Goal: Transaction & Acquisition: Purchase product/service

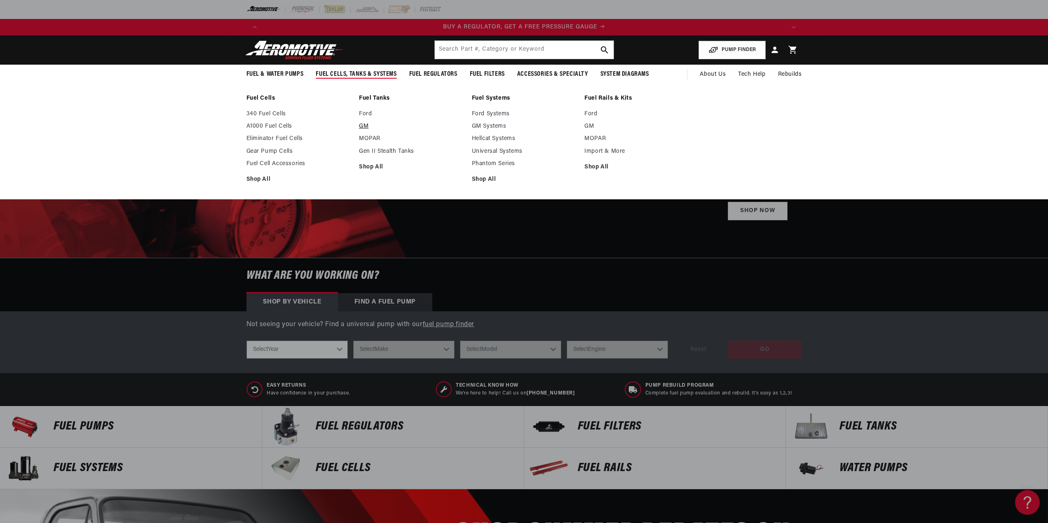
click at [368, 124] on link "GM" at bounding box center [411, 126] width 105 height 7
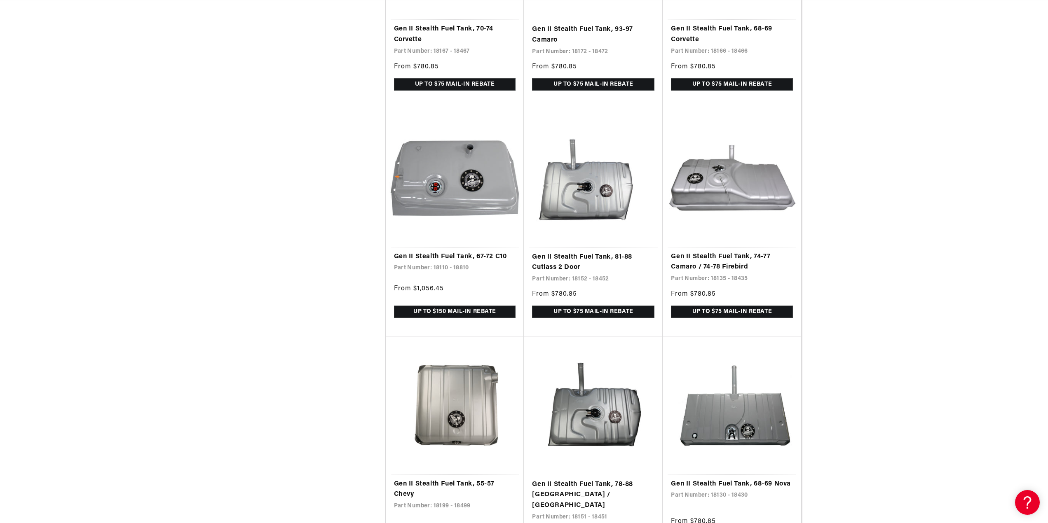
scroll to position [1031, 0]
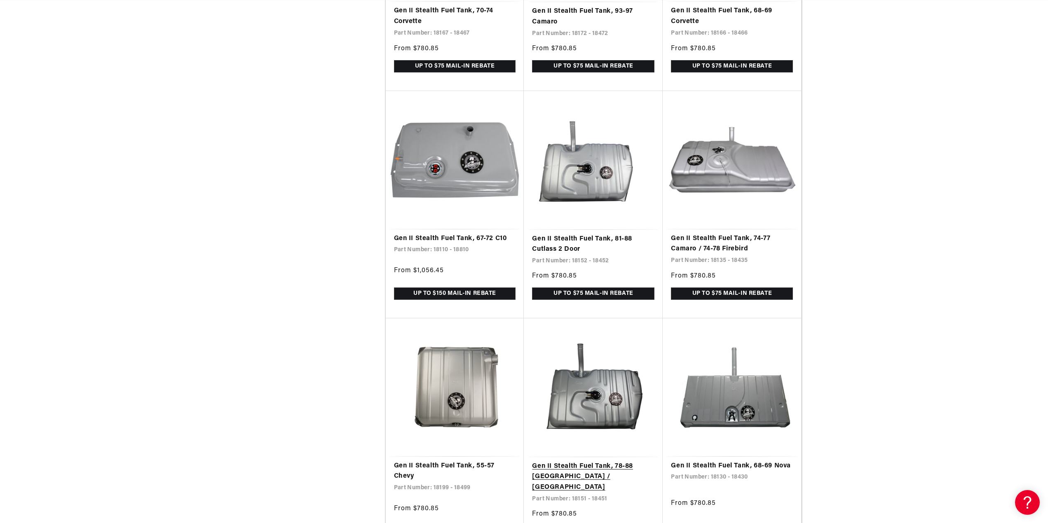
click at [604, 485] on link "Gen II Stealth Fuel Tank, 78-88 Monte Carlo / Malibu" at bounding box center [593, 478] width 122 height 32
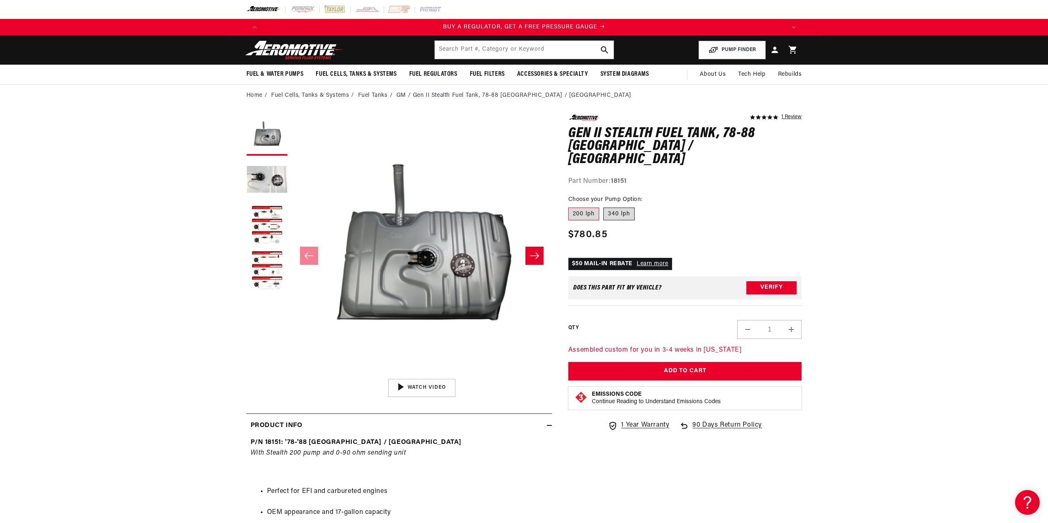
click at [622, 208] on label "340 lph" at bounding box center [618, 214] width 31 height 13
click at [604, 206] on input "340 lph" at bounding box center [603, 206] width 0 height 0
radio input "true"
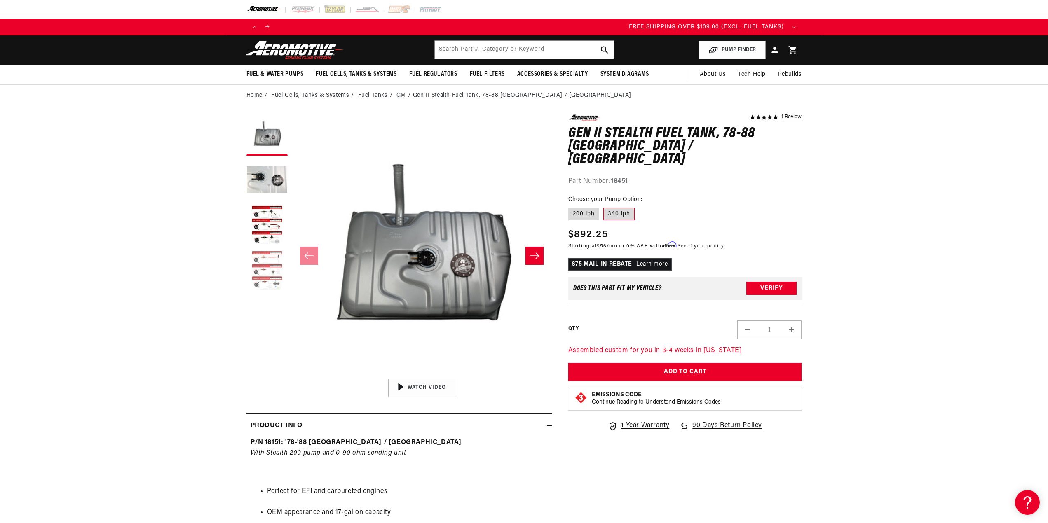
click at [268, 273] on button "Load image 4 in gallery view" at bounding box center [266, 271] width 41 height 41
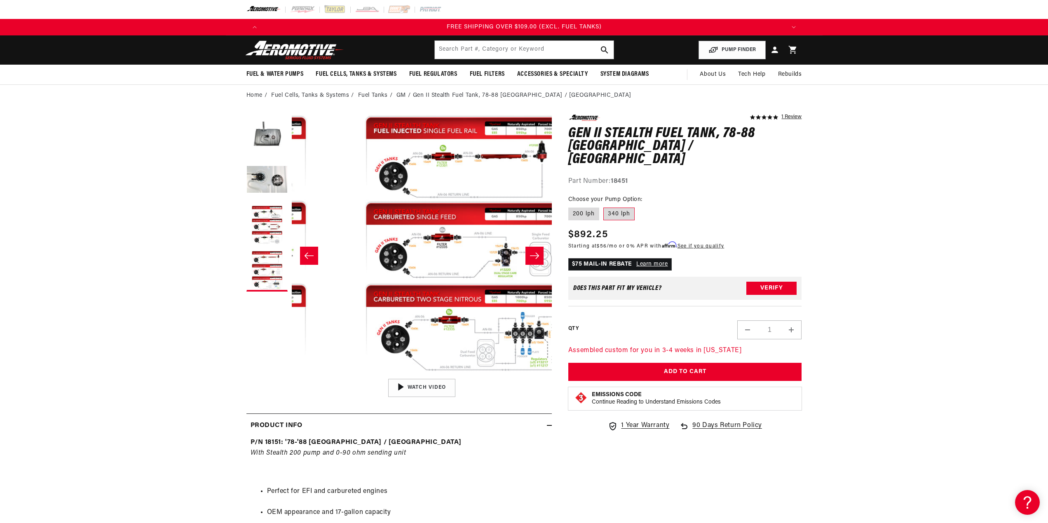
scroll to position [0, 781]
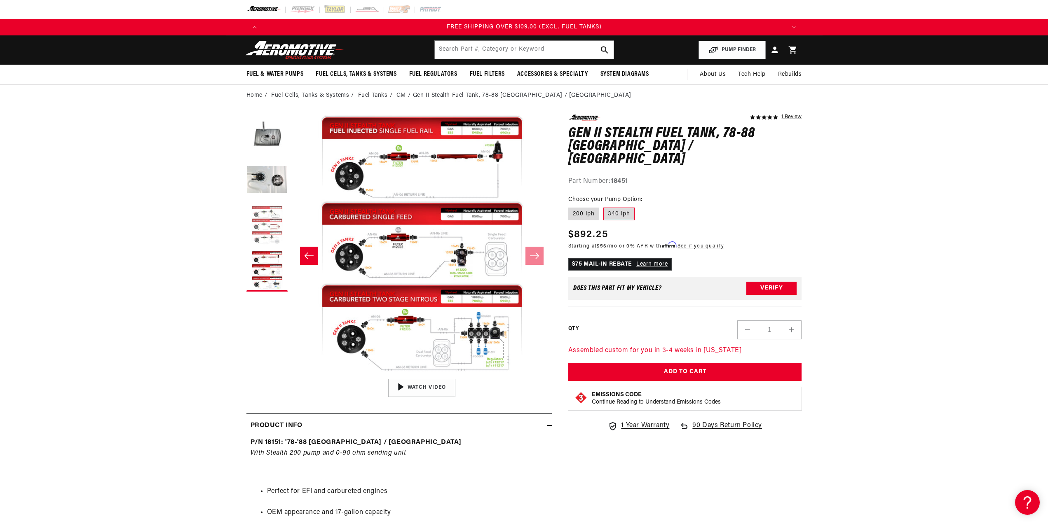
click at [277, 236] on button "Load image 3 in gallery view" at bounding box center [266, 225] width 41 height 41
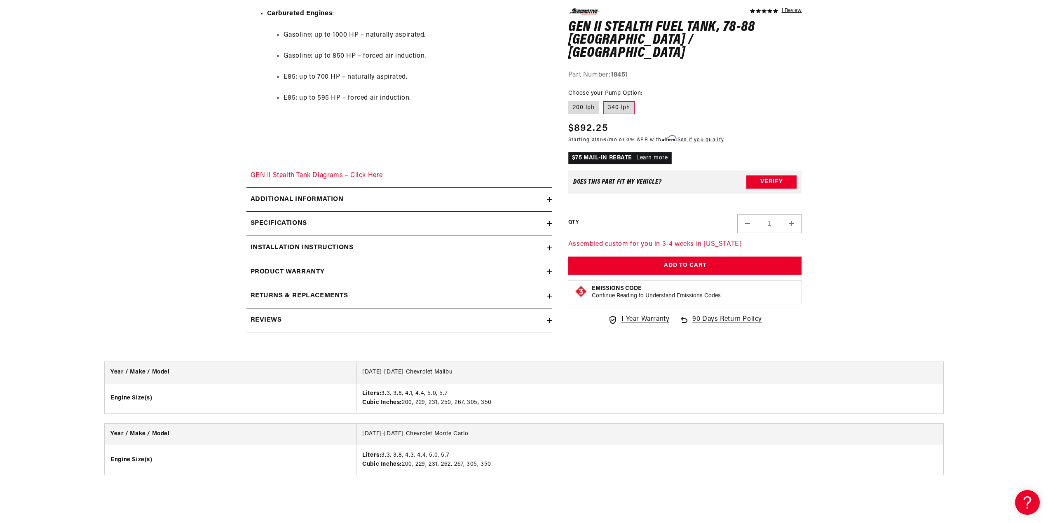
scroll to position [0, 0]
click at [286, 193] on summary "Additional information" at bounding box center [398, 200] width 305 height 24
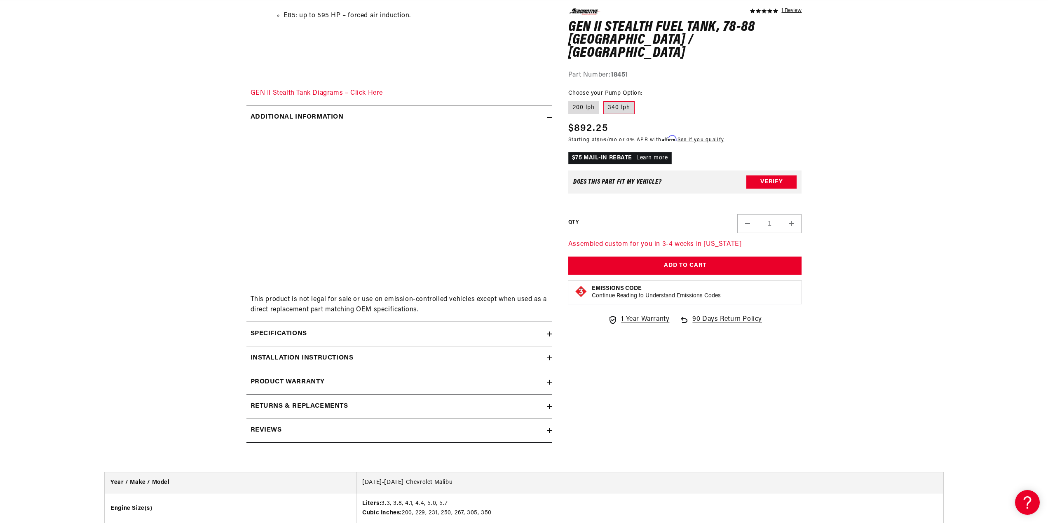
click at [291, 328] on summary "Specifications" at bounding box center [398, 334] width 305 height 24
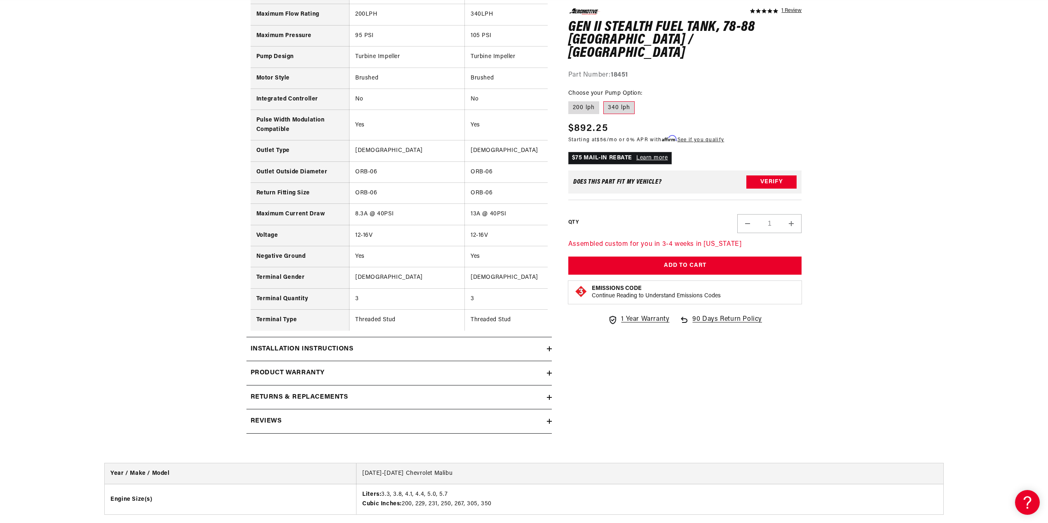
click at [451, 355] on div "Installation Instructions" at bounding box center [396, 349] width 300 height 11
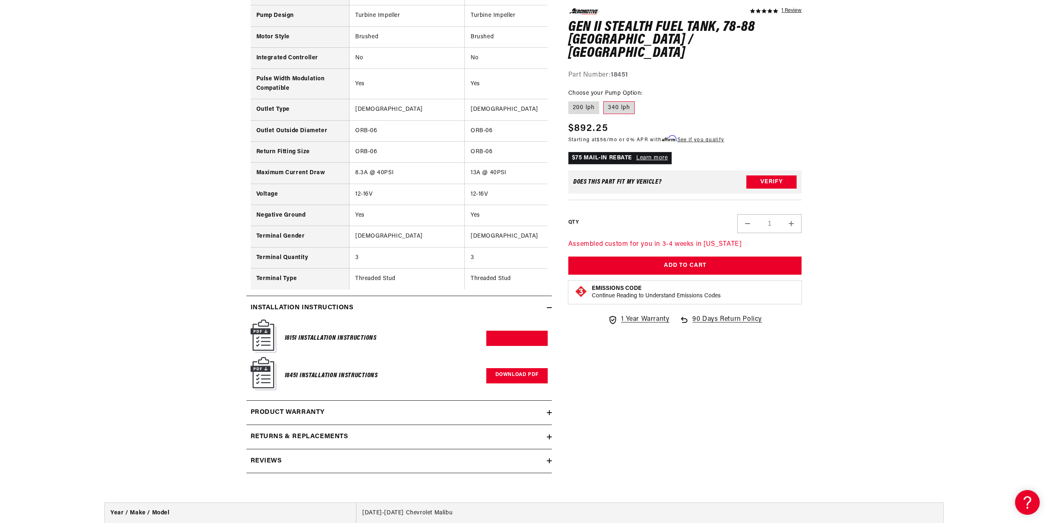
click at [504, 383] on link "Download PDF" at bounding box center [516, 376] width 61 height 15
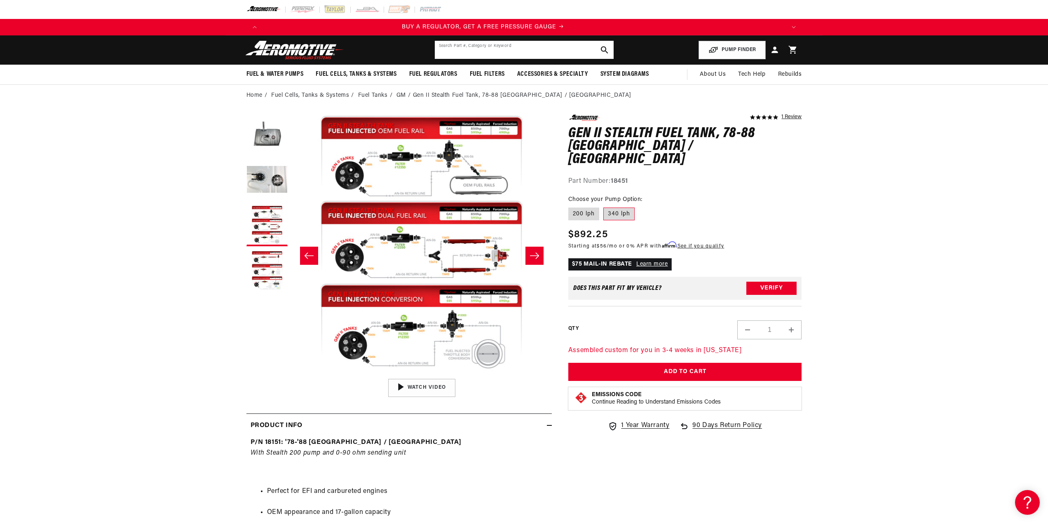
click at [490, 54] on input "text" at bounding box center [524, 50] width 179 height 18
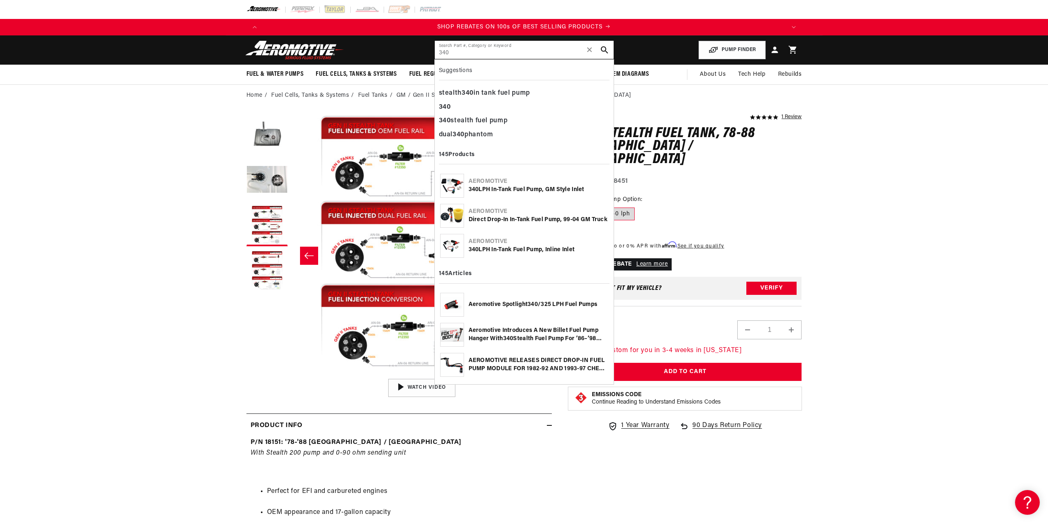
type input "340"
click at [519, 181] on div "Aeromotive" at bounding box center [539, 182] width 140 height 8
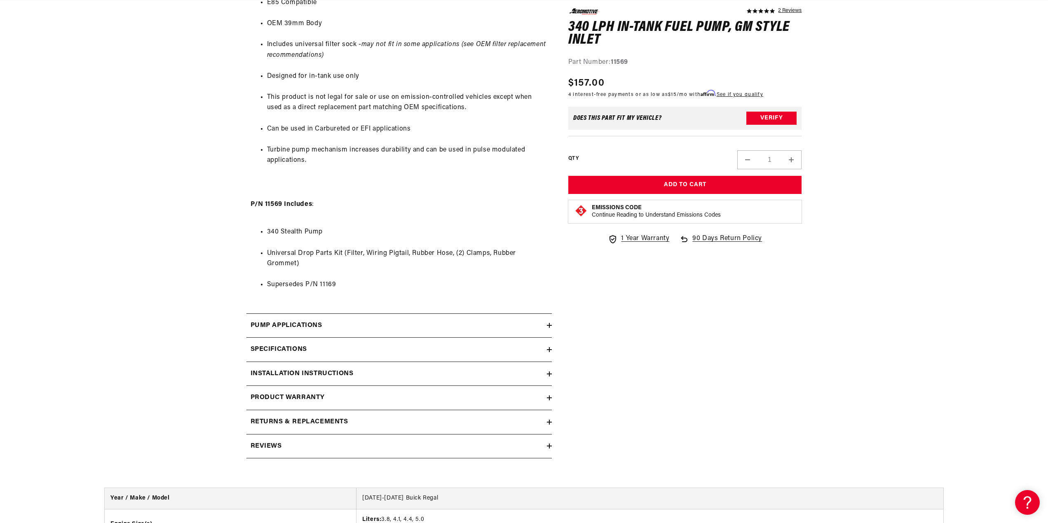
scroll to position [660, 0]
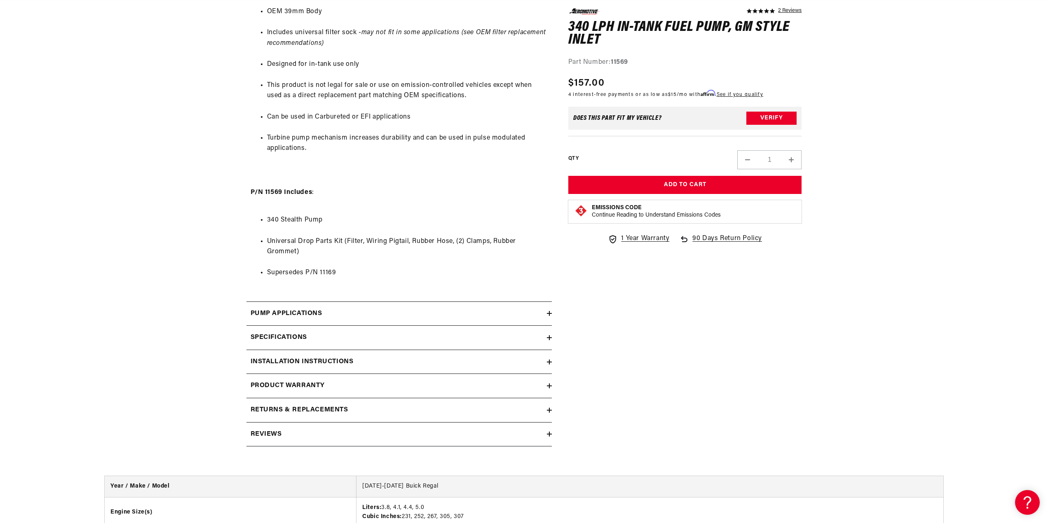
click at [290, 308] on summary "Pump Applications" at bounding box center [398, 314] width 305 height 24
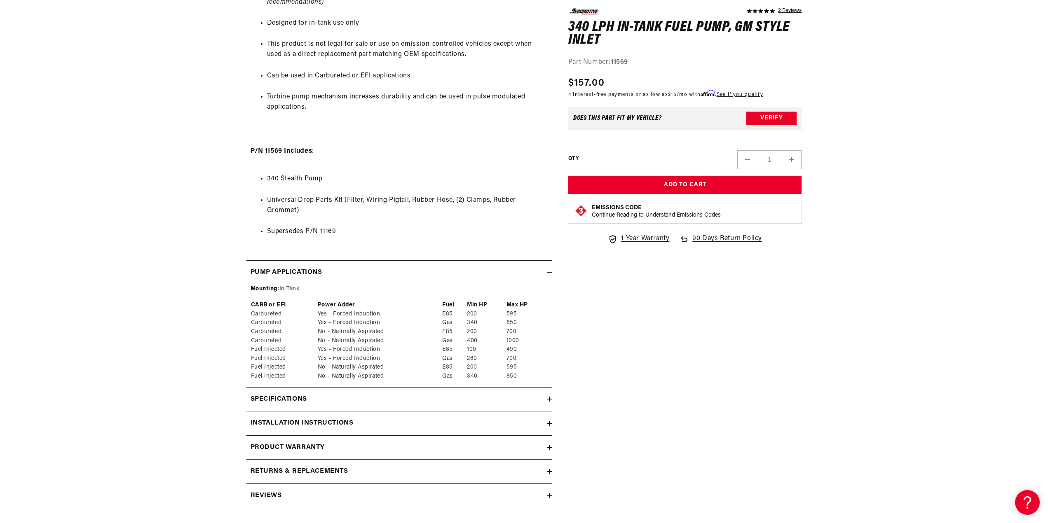
scroll to position [0, 1045]
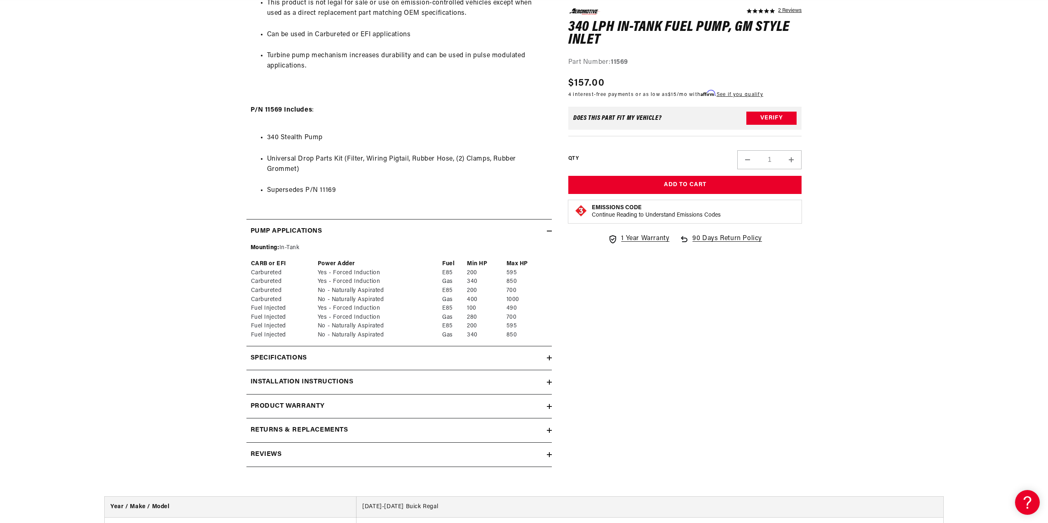
click at [393, 363] on div "Specifications" at bounding box center [396, 358] width 300 height 11
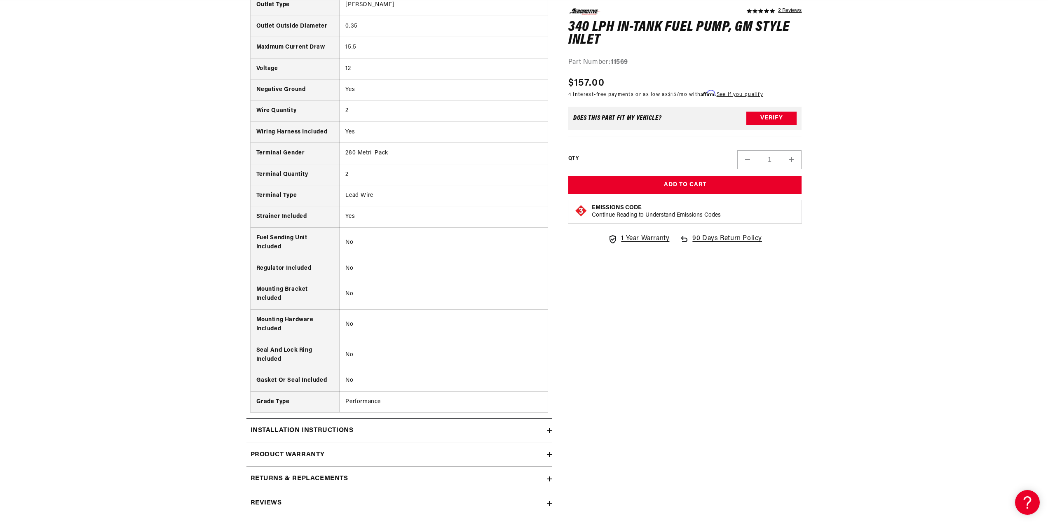
scroll to position [1401, 0]
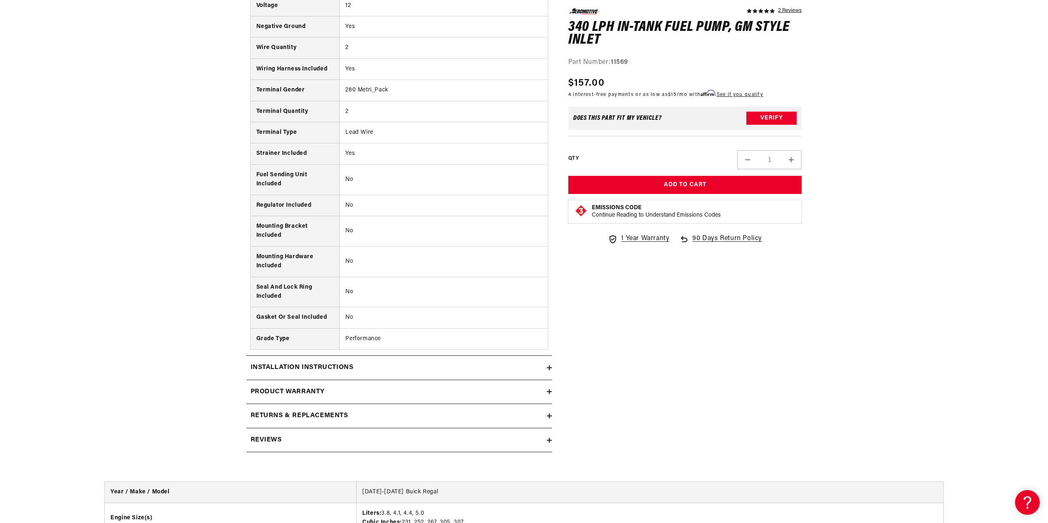
click at [397, 367] on div "Installation Instructions" at bounding box center [396, 368] width 300 height 11
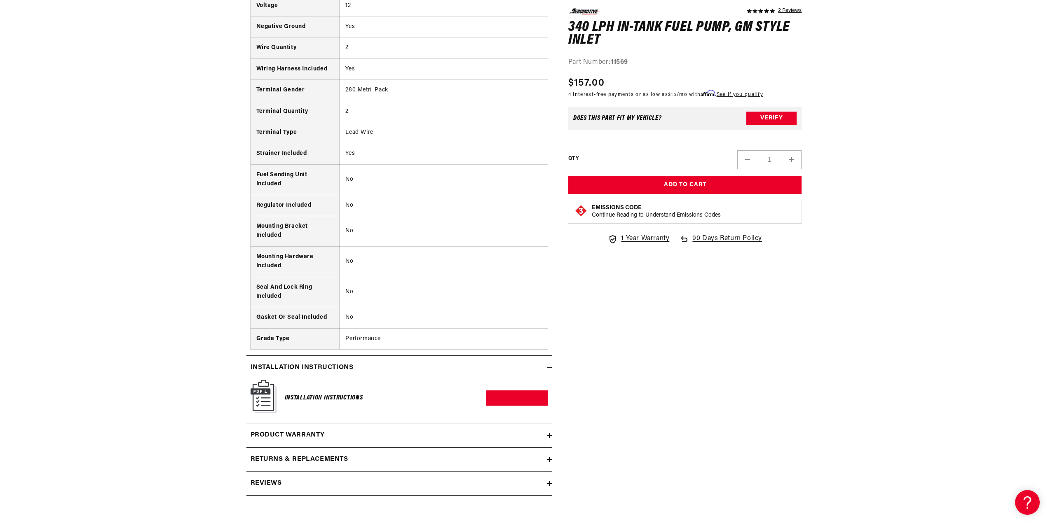
click at [364, 439] on div "Product warranty" at bounding box center [396, 435] width 300 height 11
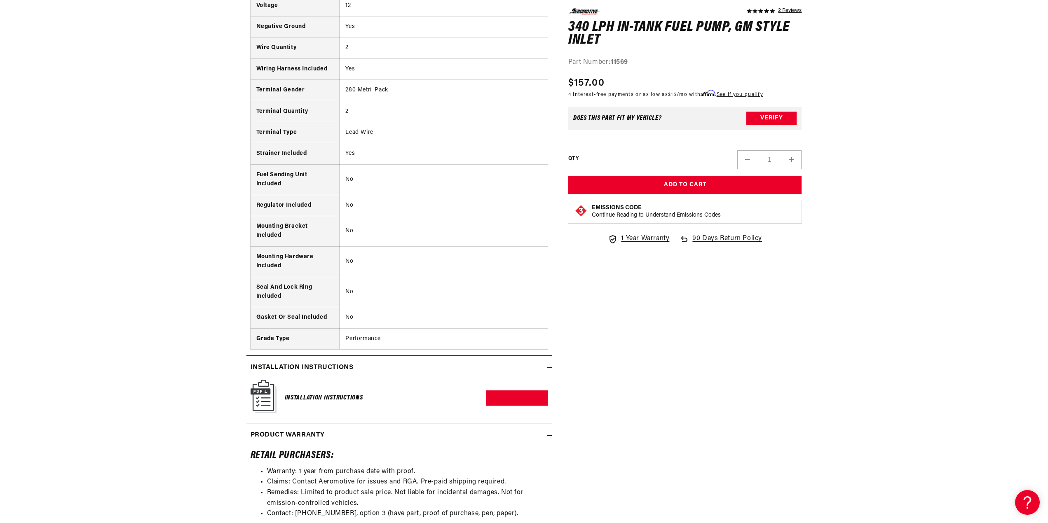
scroll to position [1566, 0]
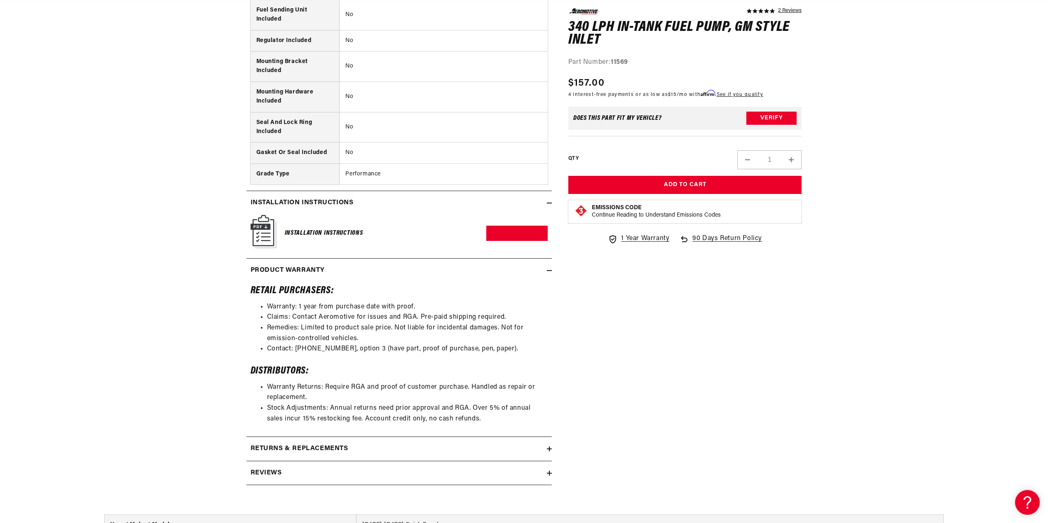
click at [365, 455] on summary "Returns & replacements" at bounding box center [398, 449] width 305 height 24
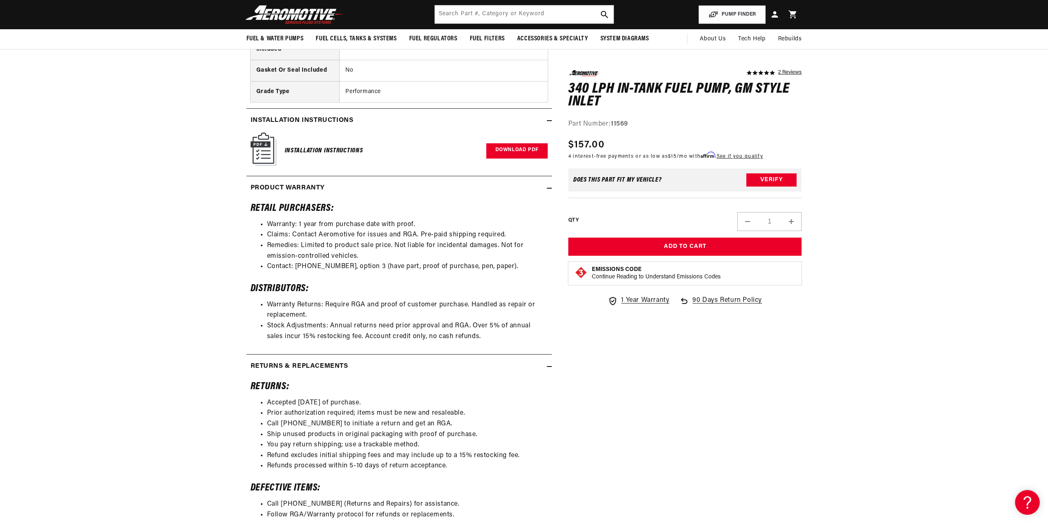
scroll to position [0, 523]
click at [511, 155] on link "Download PDF" at bounding box center [516, 150] width 61 height 15
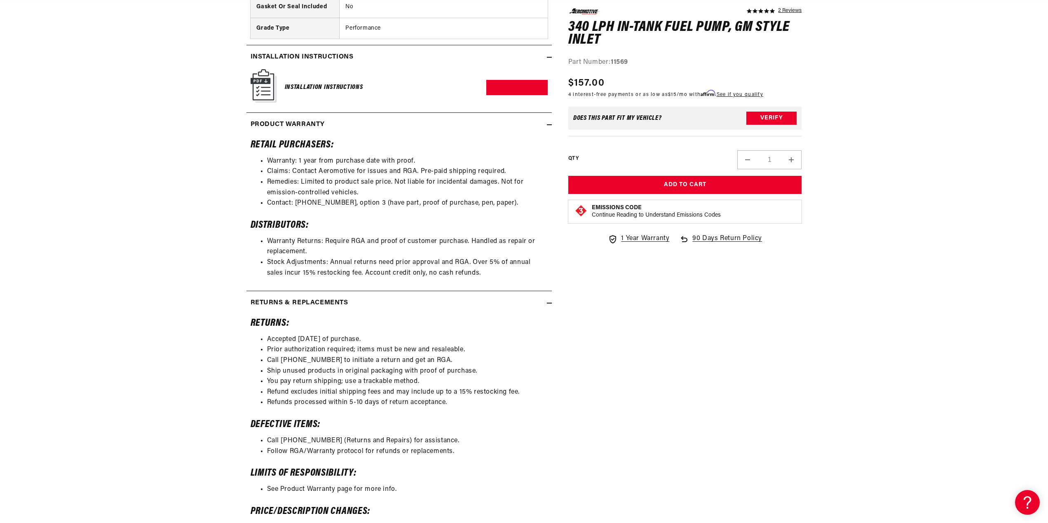
scroll to position [1731, 0]
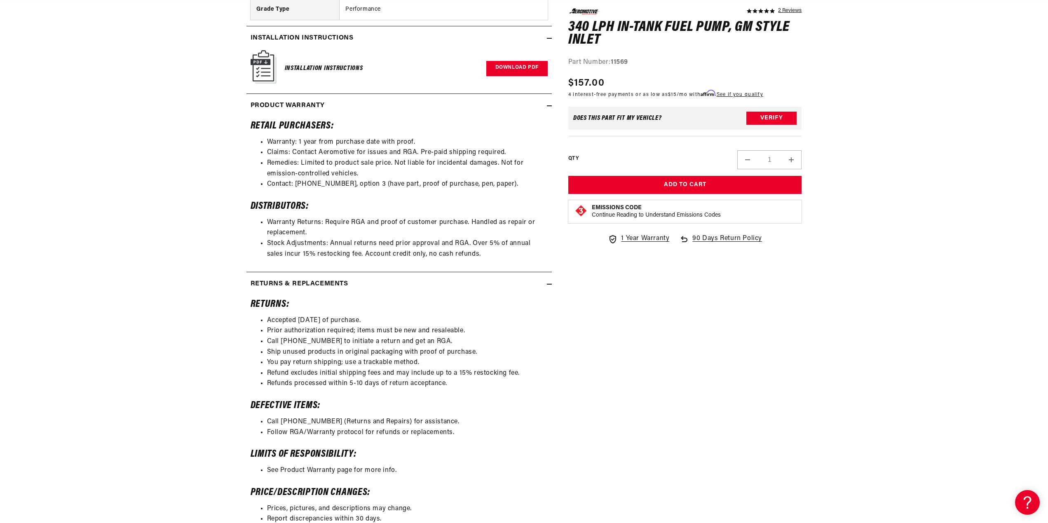
click at [524, 64] on link "Download PDF" at bounding box center [516, 68] width 61 height 15
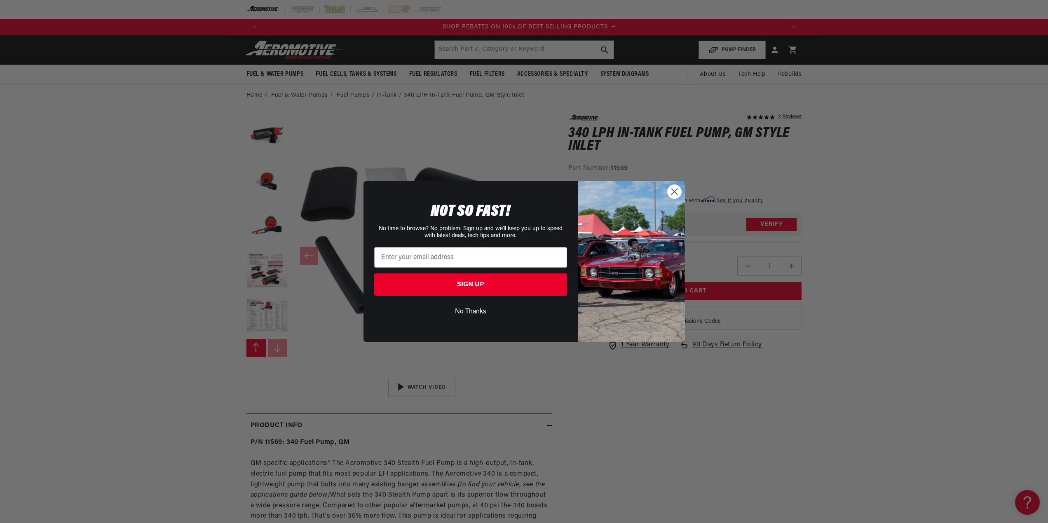
scroll to position [0, 1045]
click at [673, 193] on circle "Close dialog" at bounding box center [678, 192] width 14 height 14
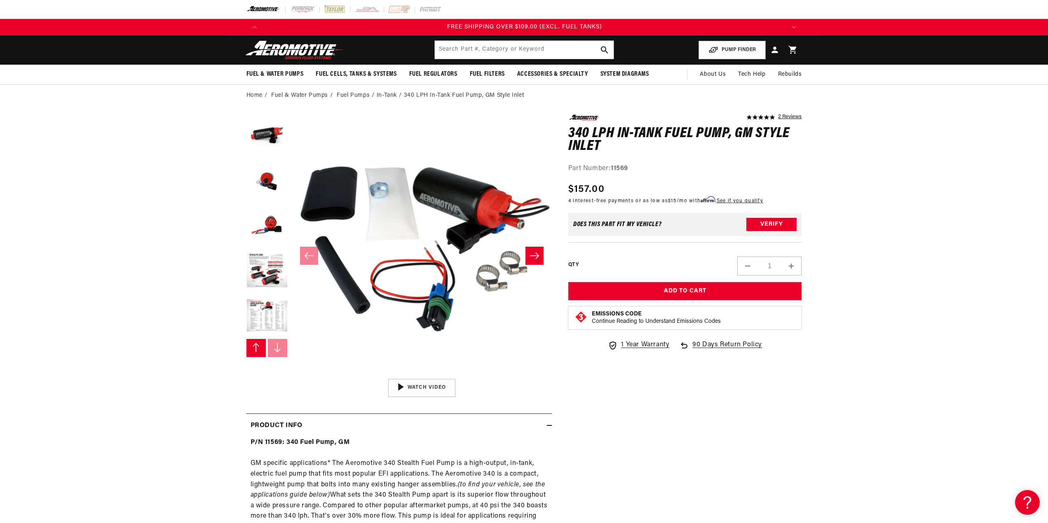
scroll to position [0, 1568]
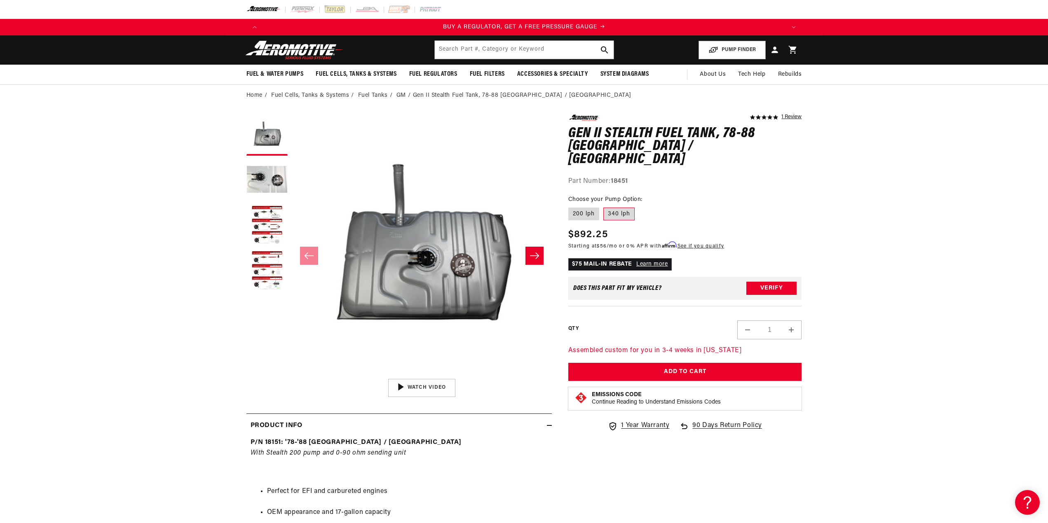
drag, startPoint x: 580, startPoint y: 202, endPoint x: 604, endPoint y: 200, distance: 24.9
click at [580, 208] on label "200 lph" at bounding box center [583, 214] width 31 height 13
click at [571, 206] on input "200 lph" at bounding box center [570, 206] width 0 height 0
radio input "true"
